Goal: Find contact information: Find contact information

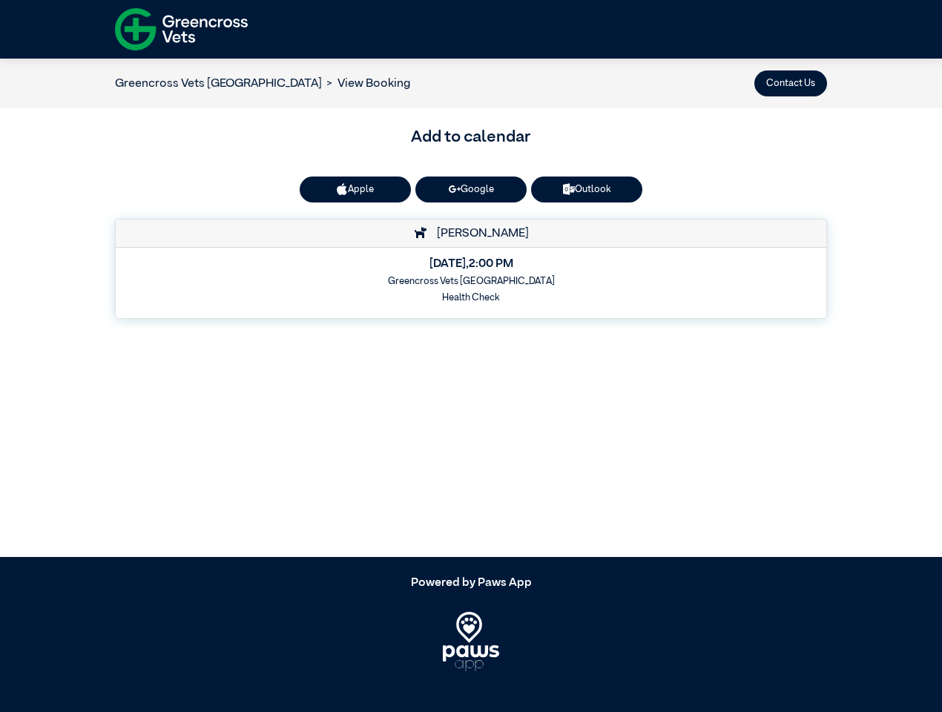
click at [791, 83] on button "Contact Us" at bounding box center [791, 83] width 73 height 26
